Goal: Task Accomplishment & Management: Manage account settings

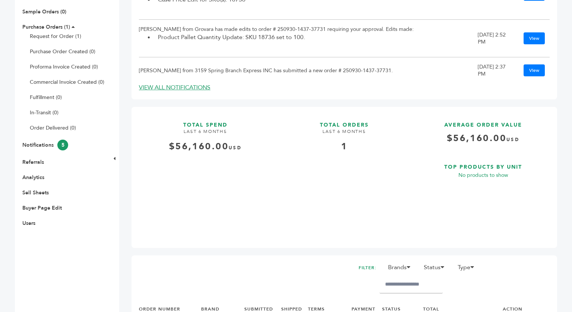
scroll to position [179, 0]
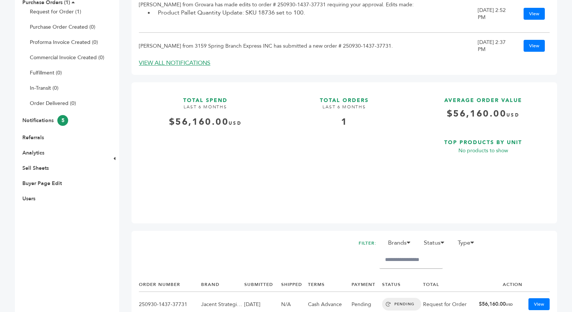
click at [20, 201] on li "Users" at bounding box center [62, 198] width 86 height 7
click at [26, 197] on link "Users" at bounding box center [28, 198] width 13 height 7
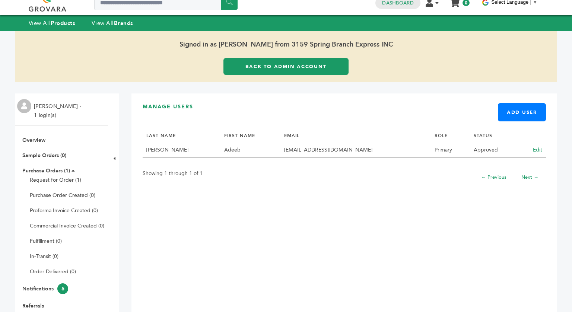
scroll to position [10, 0]
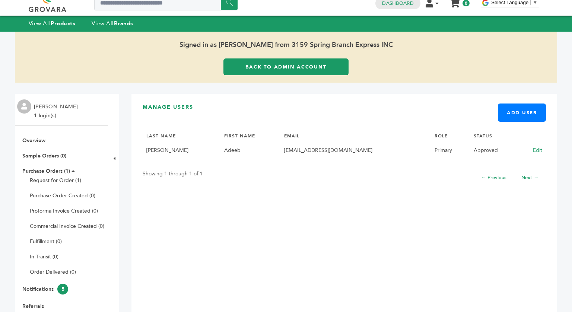
click at [392, 153] on td "merchandising@halftimetx.com" at bounding box center [355, 150] width 150 height 15
click at [538, 153] on link "Edit" at bounding box center [536, 150] width 9 height 7
